Goal: Transaction & Acquisition: Purchase product/service

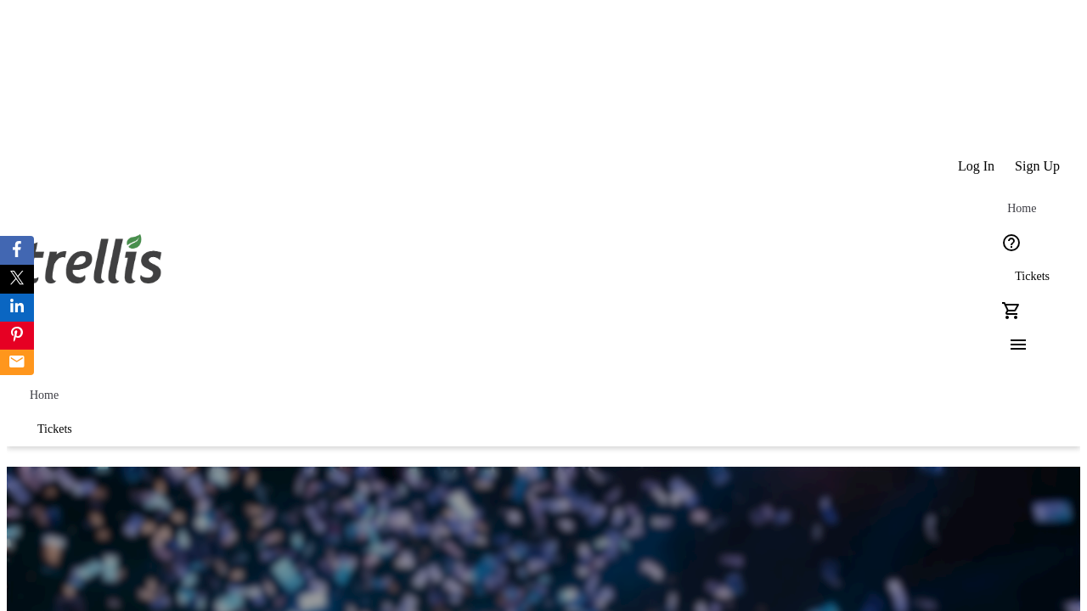
click at [1015, 270] on span "Tickets" at bounding box center [1032, 277] width 35 height 14
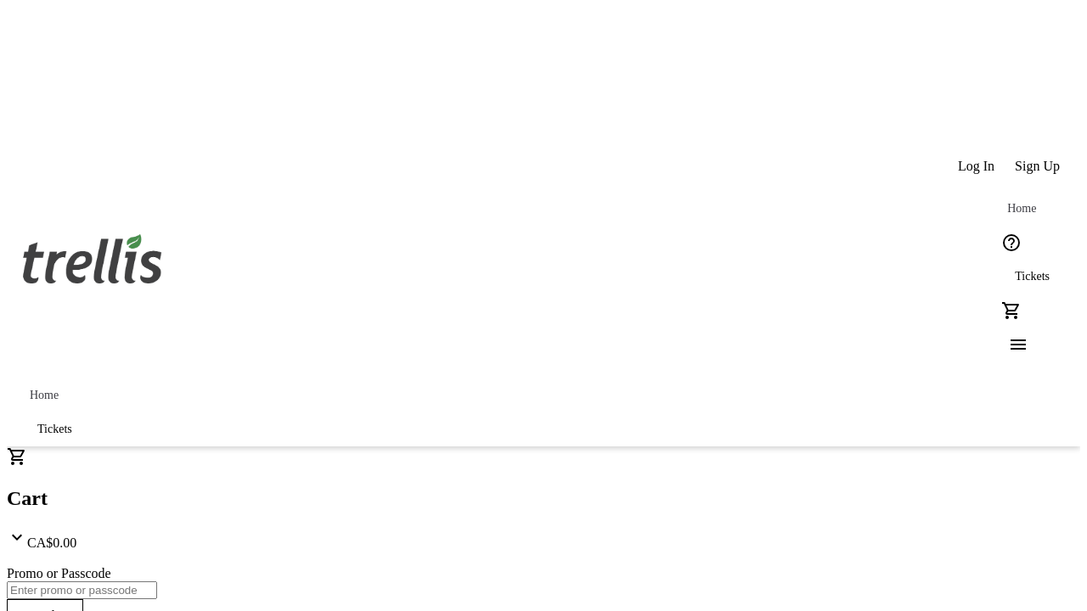
type input "1"
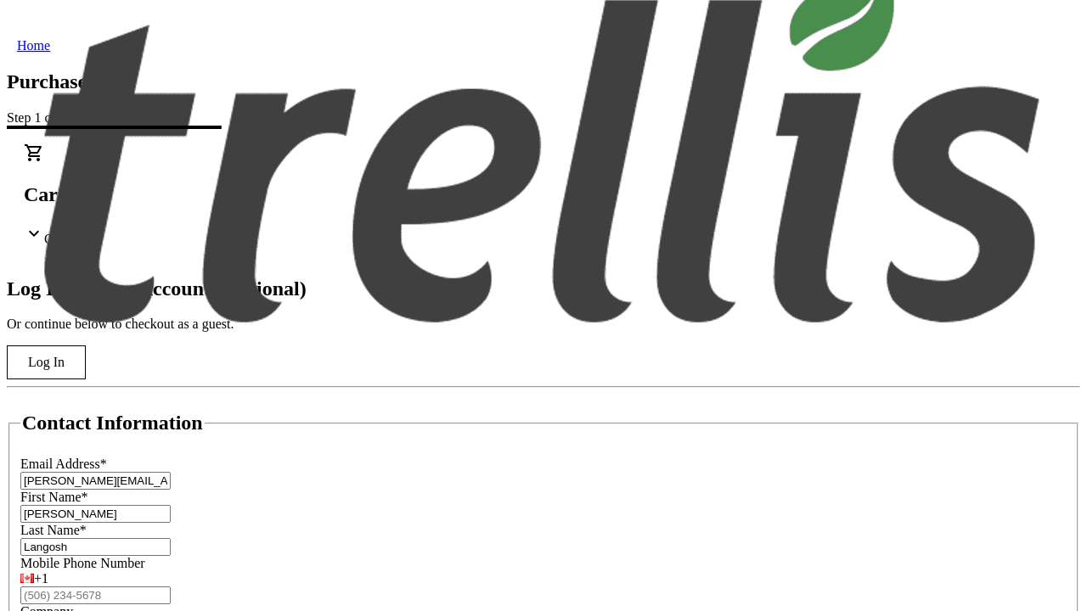
type input "Langosh"
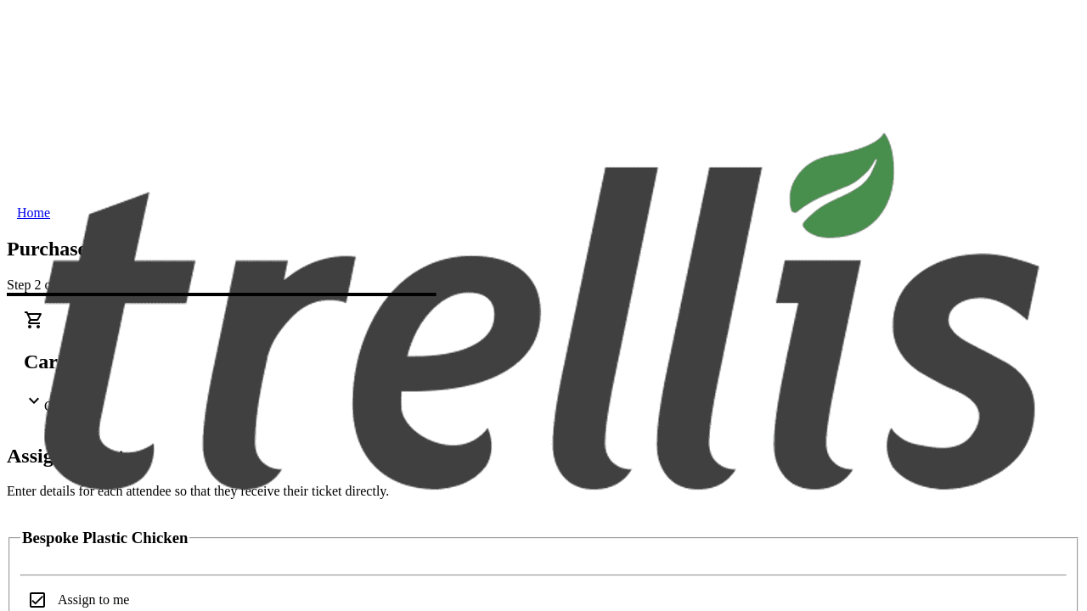
scroll to position [103, 0]
